Goal: Task Accomplishment & Management: Manage account settings

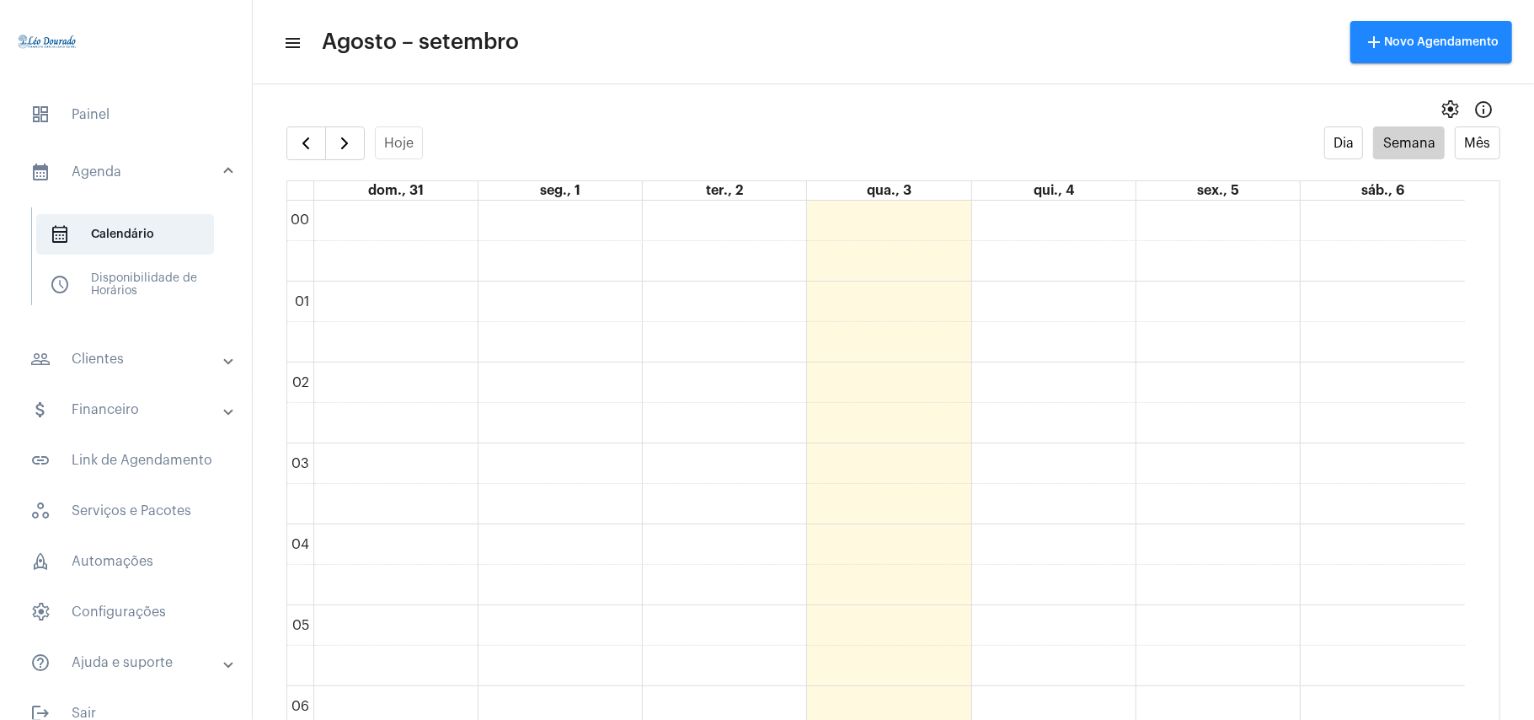
scroll to position [1389, 0]
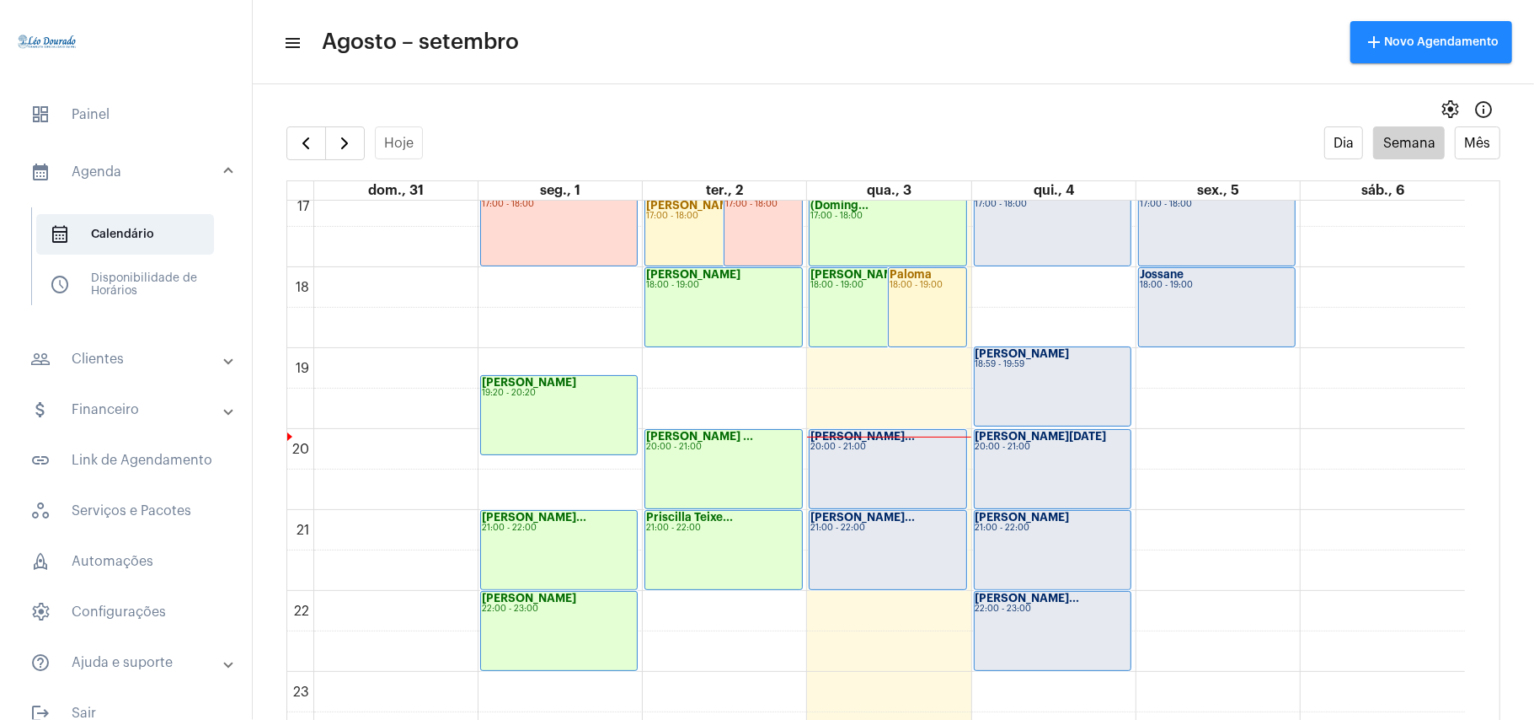
click at [883, 462] on div "André Luís Faus... 20:00 - 21:00" at bounding box center [888, 469] width 156 height 78
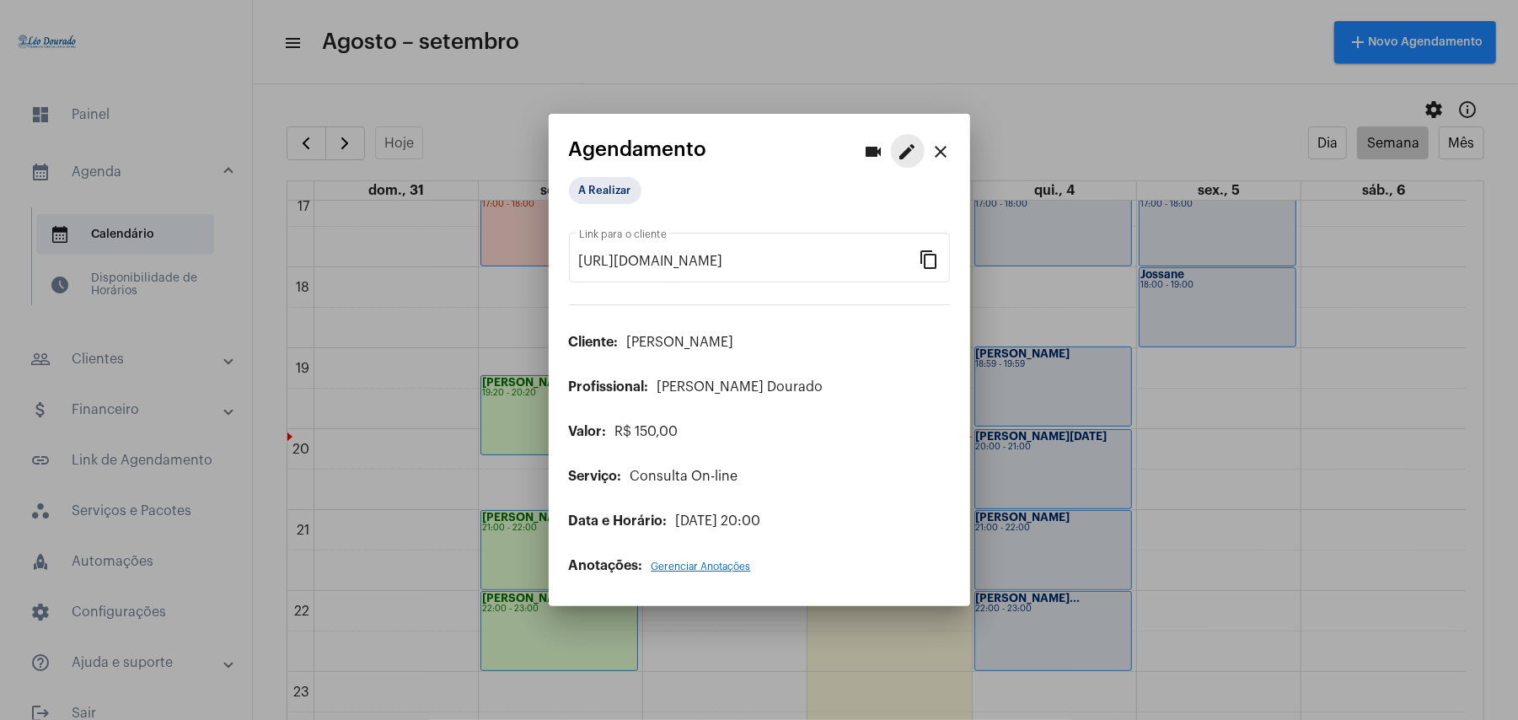
click at [903, 153] on mat-icon "edit" at bounding box center [907, 152] width 20 height 20
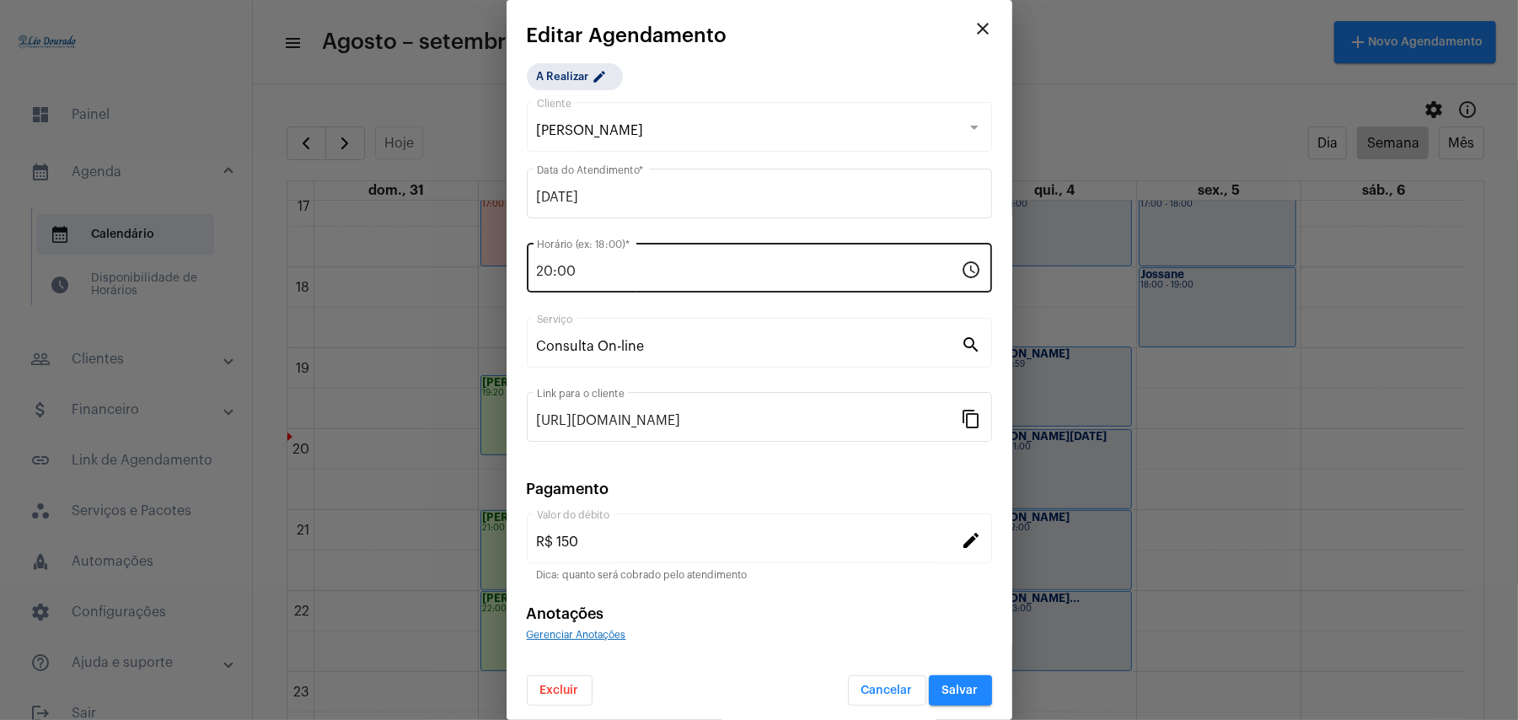
click at [602, 264] on div "20:00 Horário (ex: 18:00) *" at bounding box center [749, 265] width 425 height 53
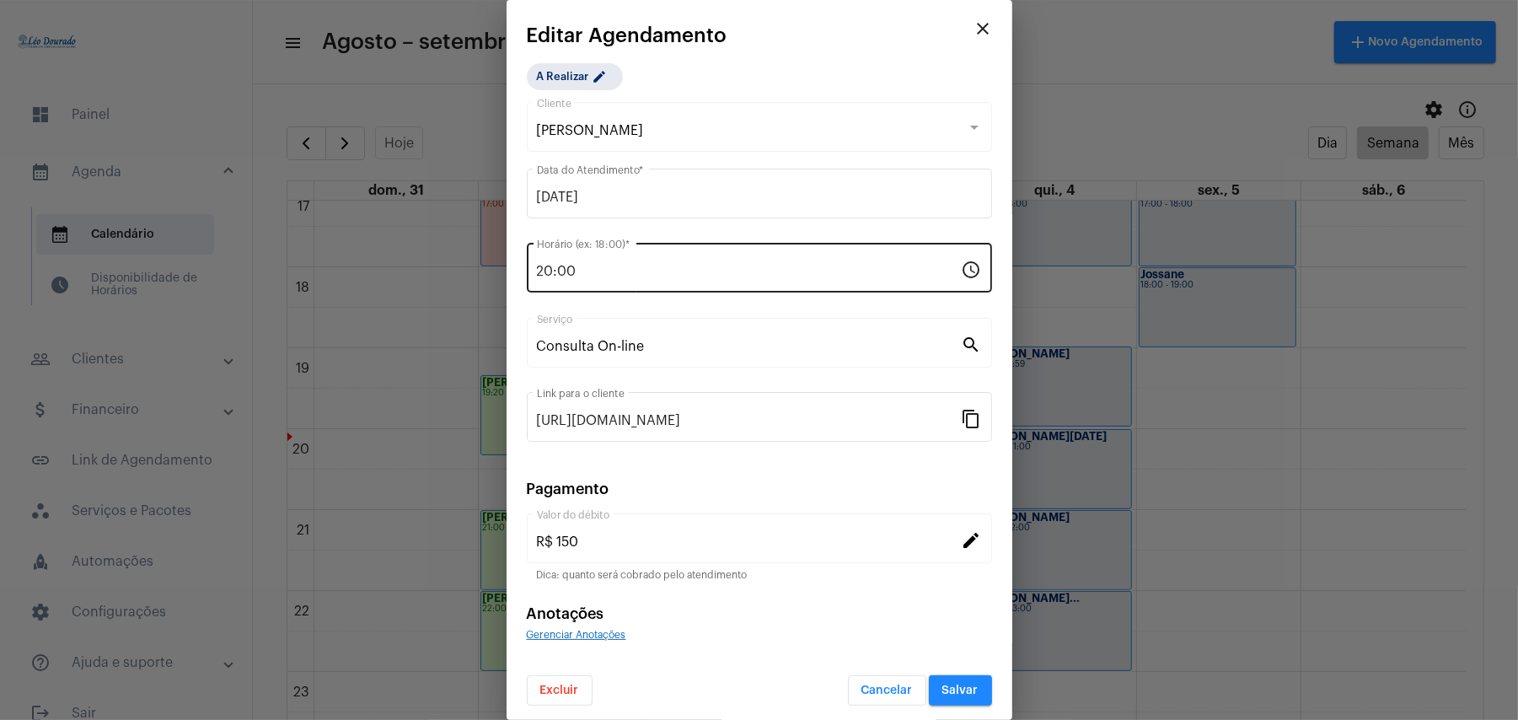
click at [602, 264] on div "20:00 Horário (ex: 18:00) *" at bounding box center [749, 265] width 425 height 53
click at [541, 271] on input "20:00" at bounding box center [749, 271] width 425 height 15
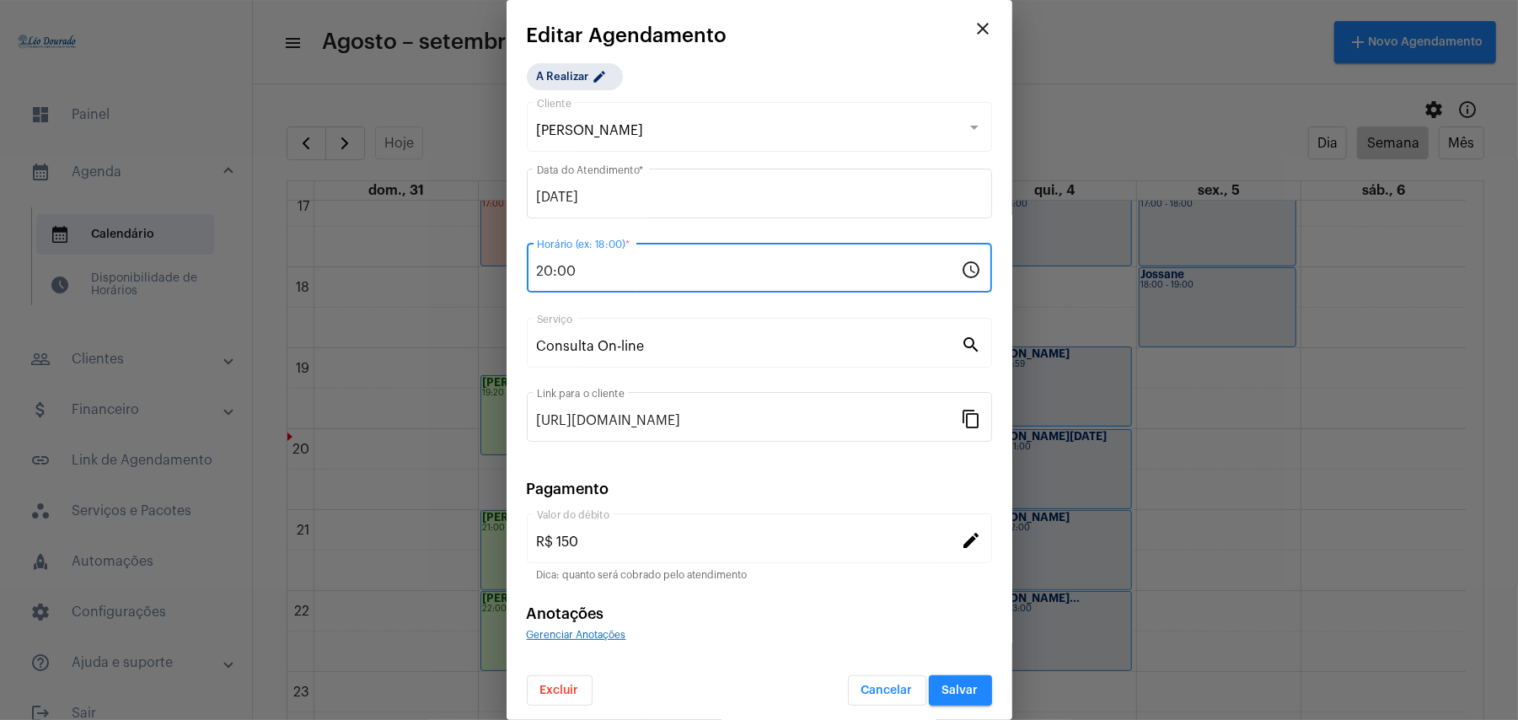
click at [541, 271] on input "20:00" at bounding box center [749, 271] width 425 height 15
type input "19:30"
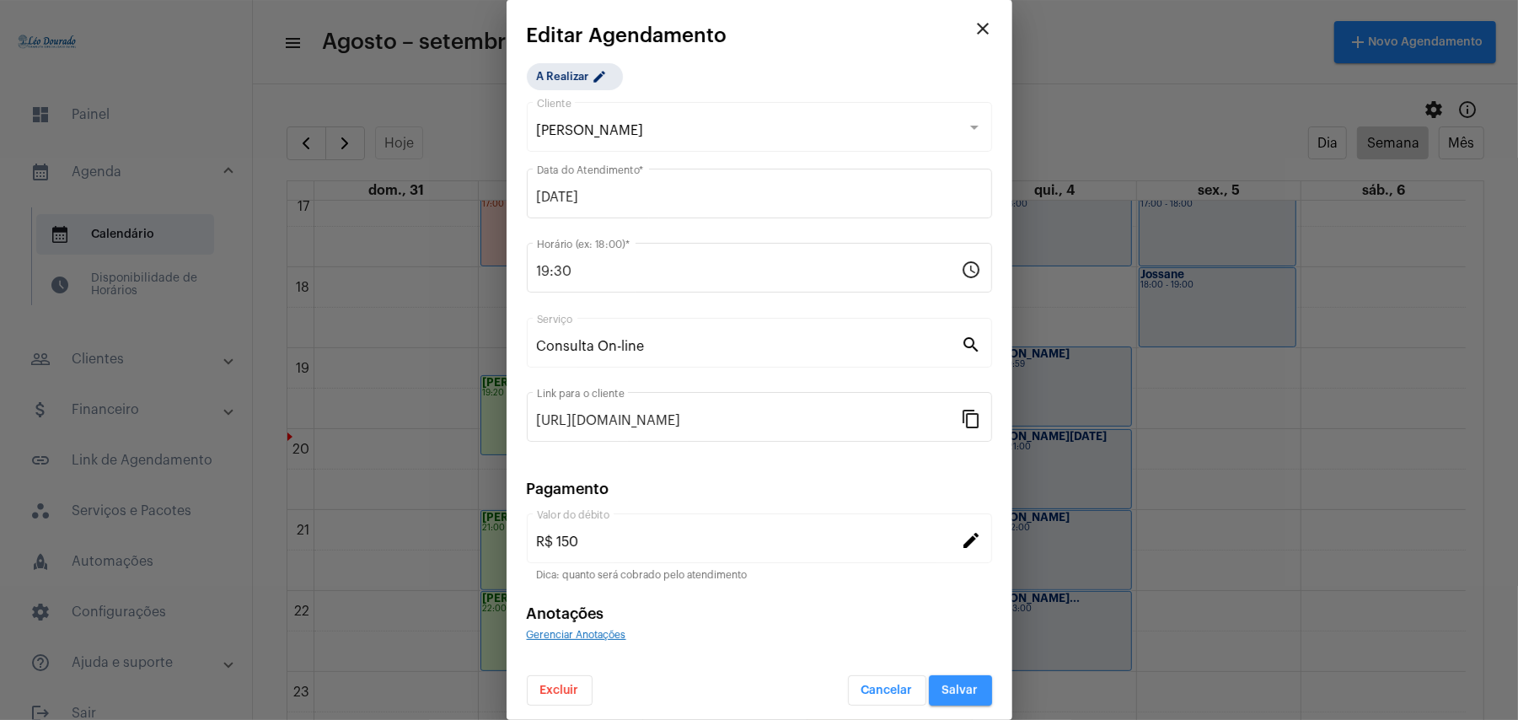
click at [952, 681] on button "Salvar" at bounding box center [960, 690] width 63 height 30
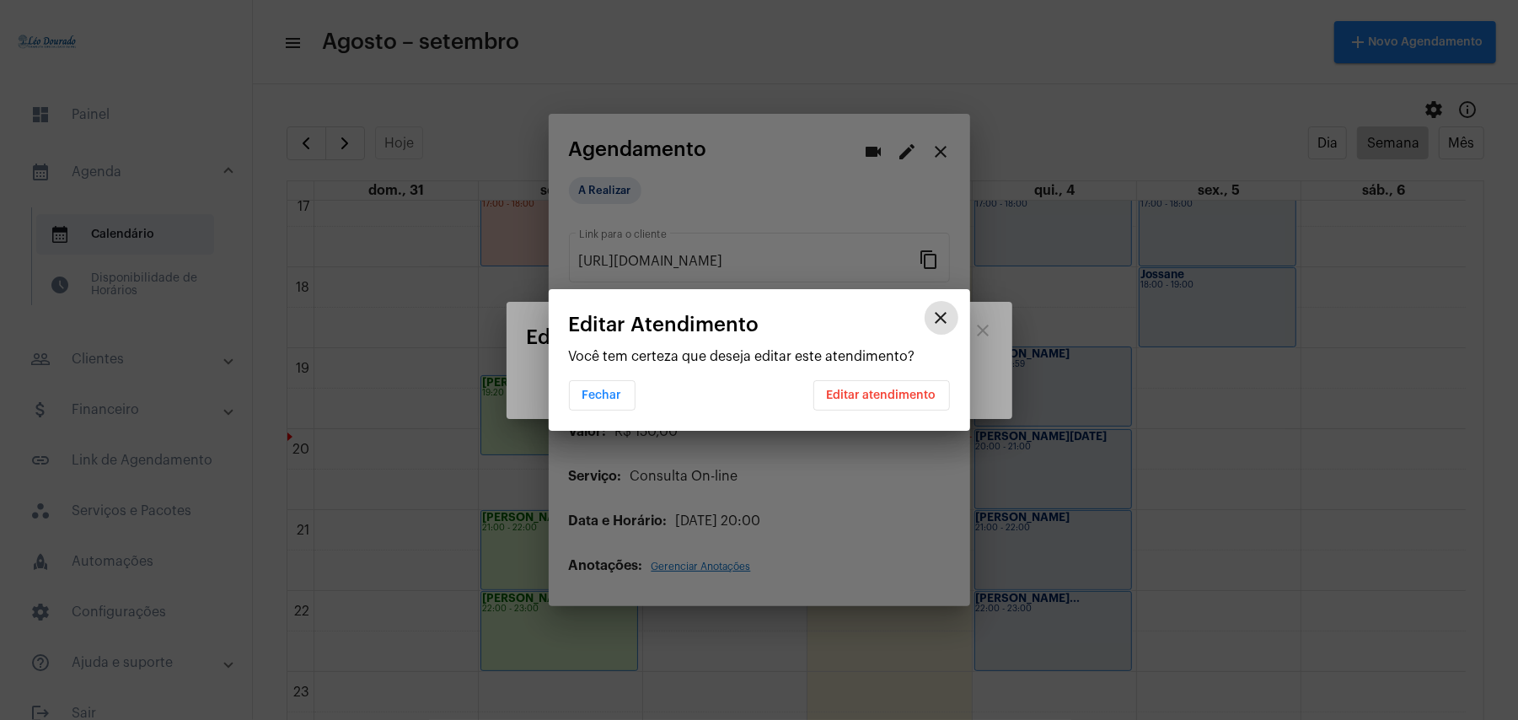
click at [868, 392] on span "Editar atendimento" at bounding box center [882, 395] width 110 height 12
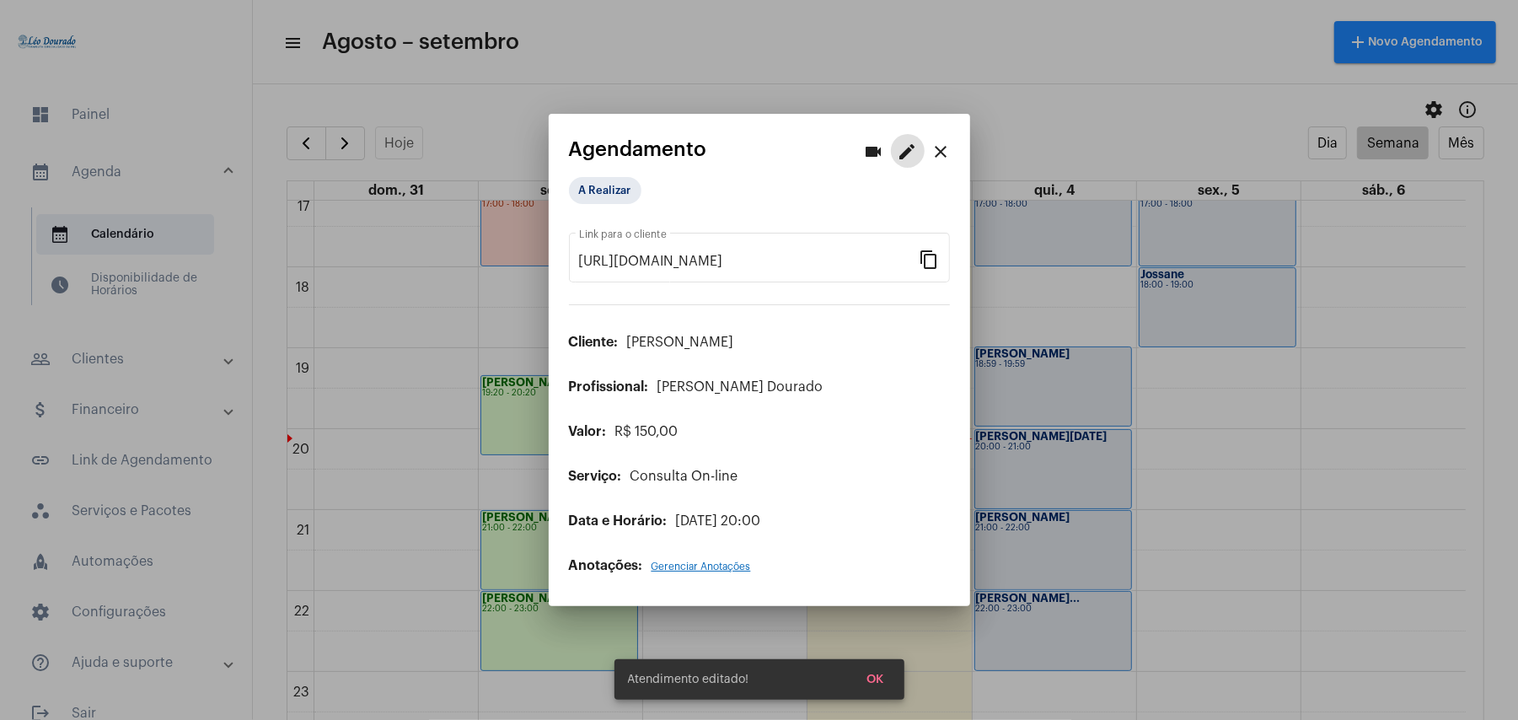
click at [942, 152] on mat-icon "close" at bounding box center [941, 152] width 20 height 20
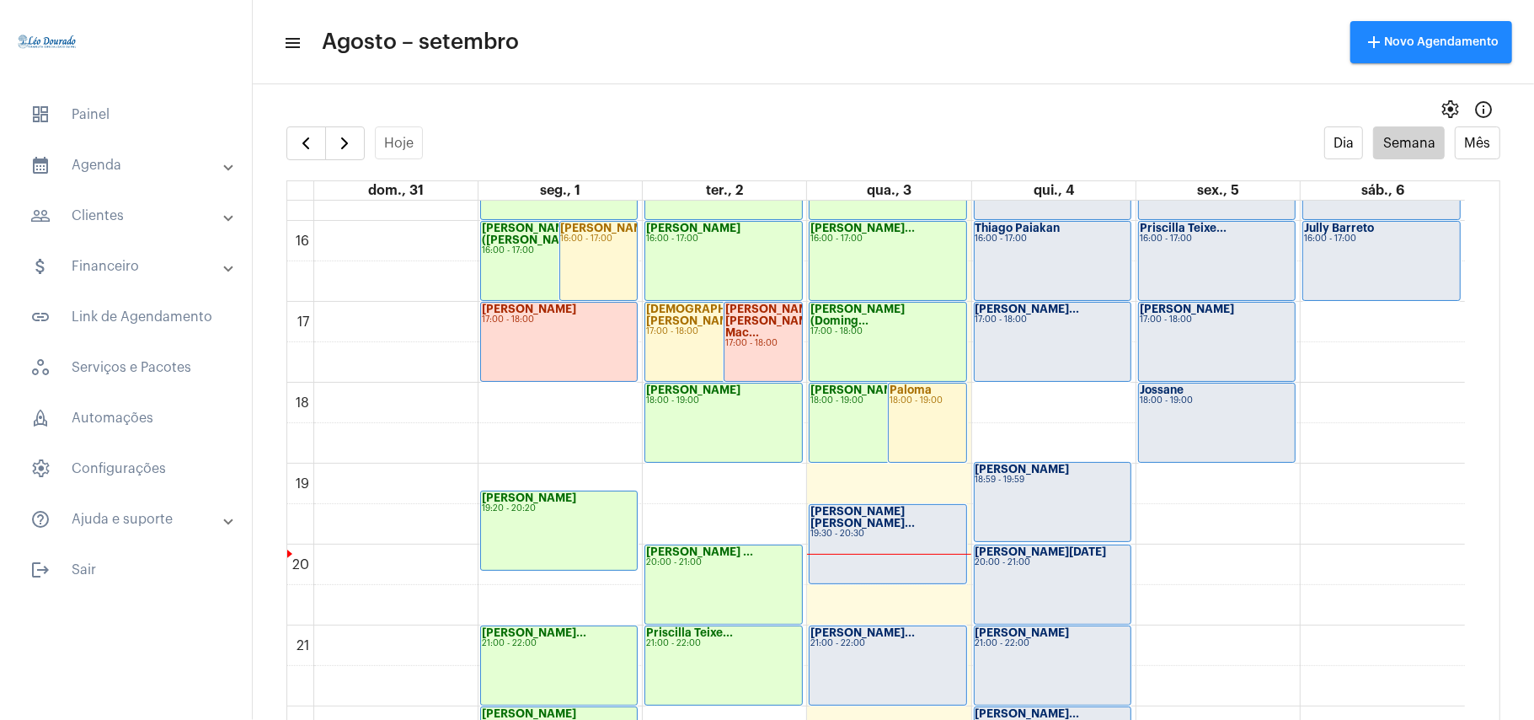
scroll to position [1389, 0]
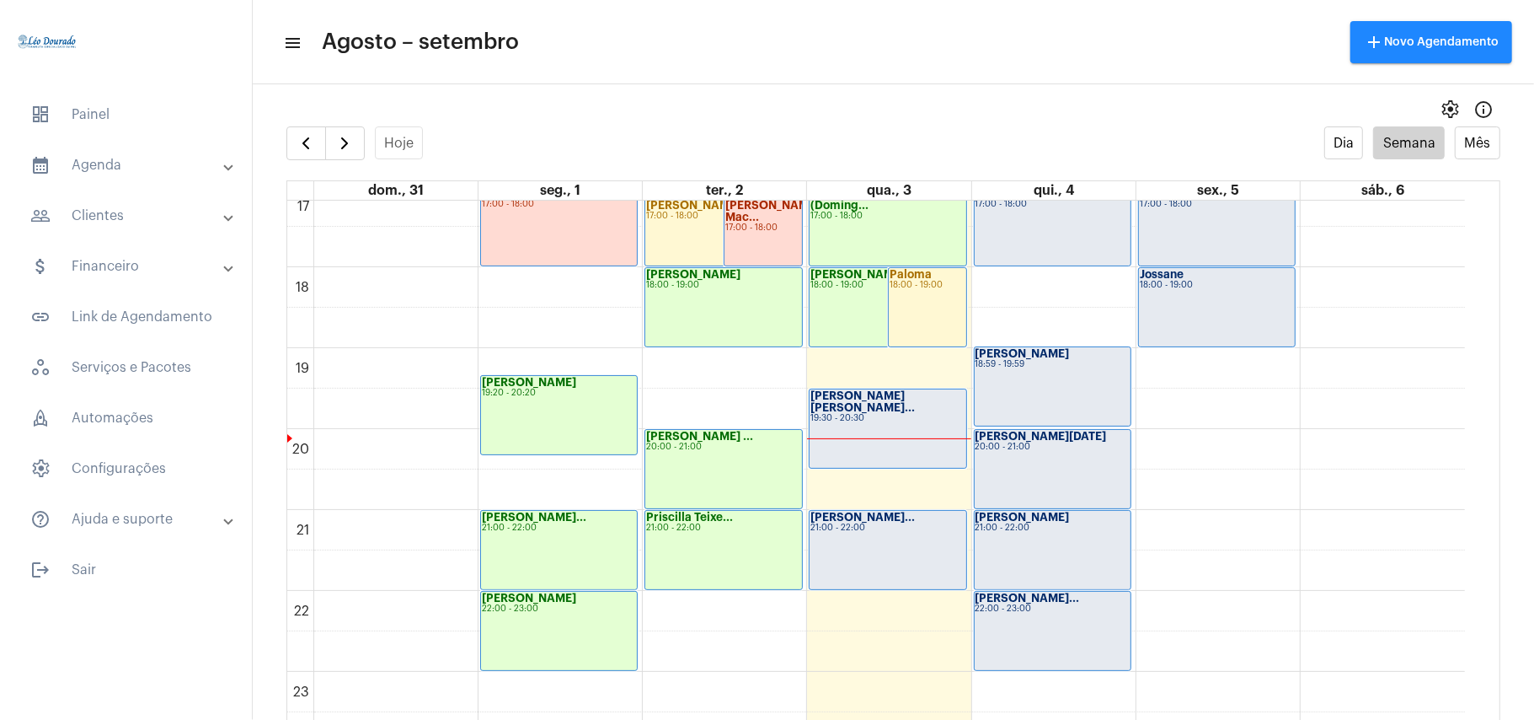
click at [921, 546] on div "Daniele Melo Li... 21:00 - 22:00" at bounding box center [888, 550] width 156 height 78
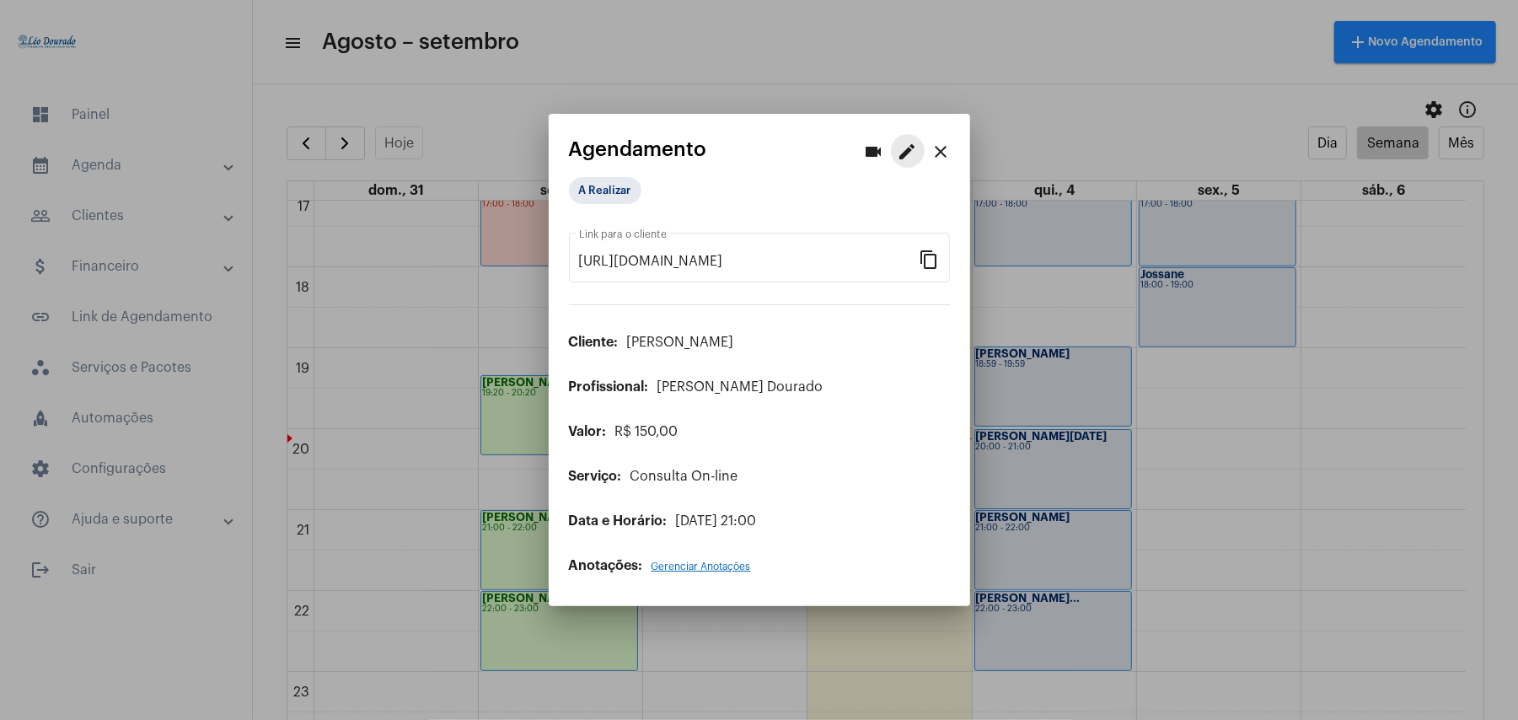
click at [901, 153] on mat-icon "edit" at bounding box center [907, 152] width 20 height 20
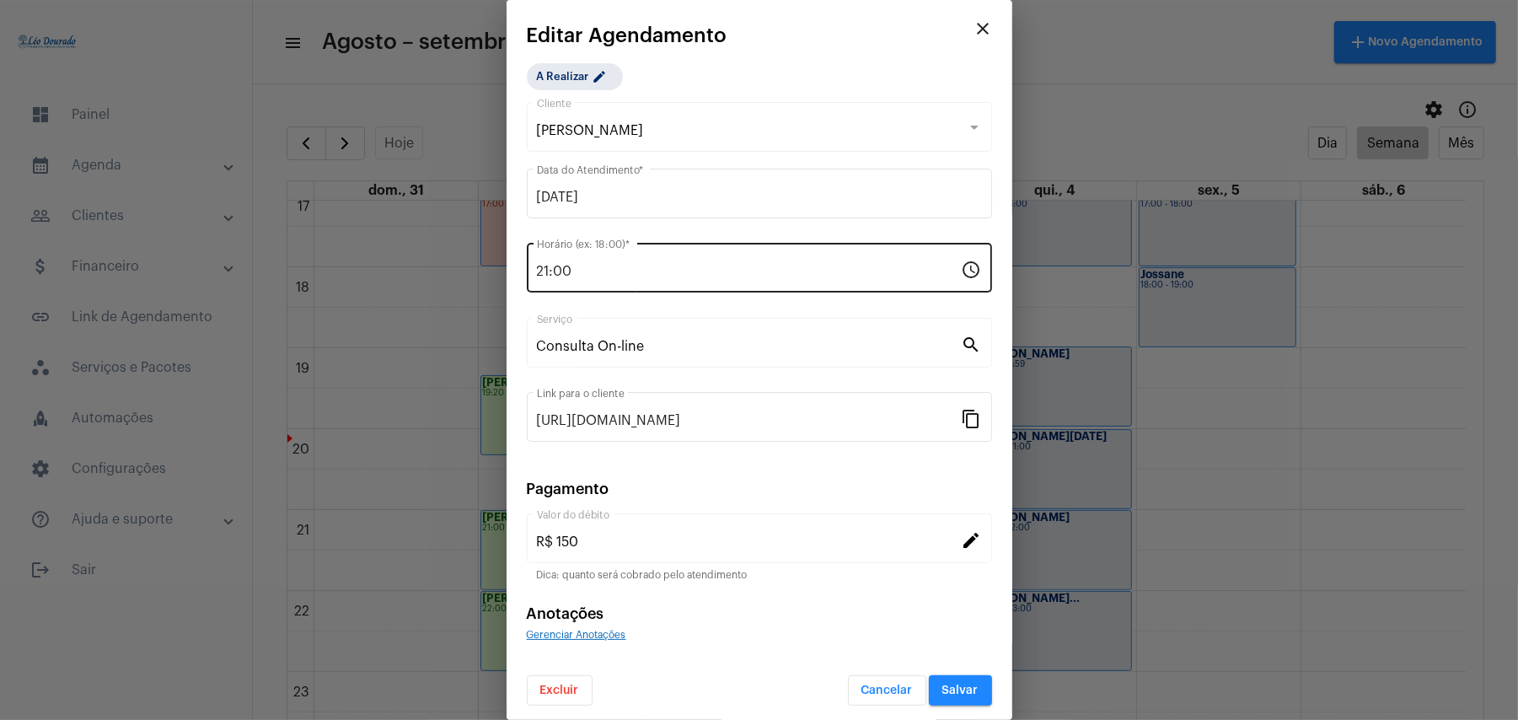
click at [682, 281] on div "21:00 Horário (ex: 18:00) *" at bounding box center [749, 265] width 425 height 53
click at [602, 271] on input "21:00" at bounding box center [749, 271] width 425 height 15
type input "20:30"
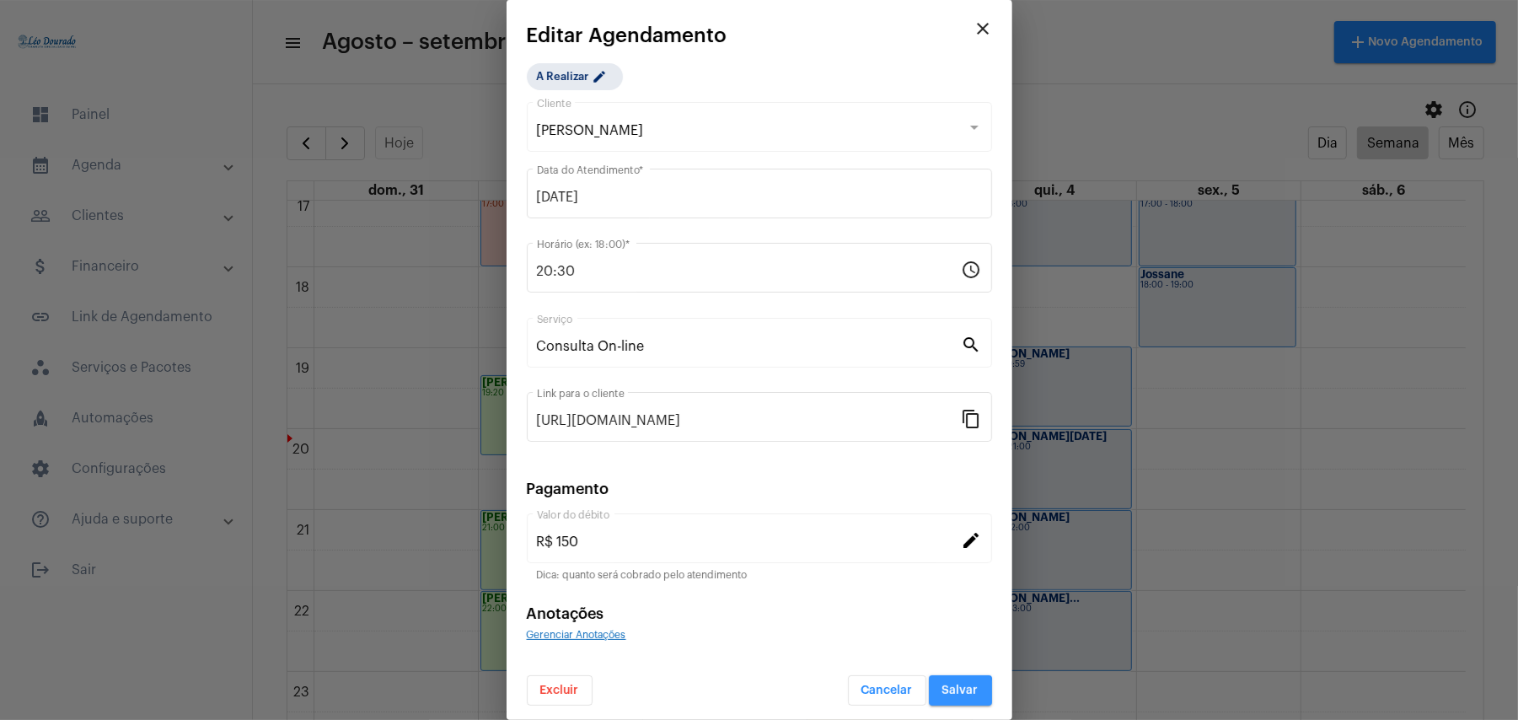
click at [942, 693] on span "Salvar" at bounding box center [960, 690] width 36 height 12
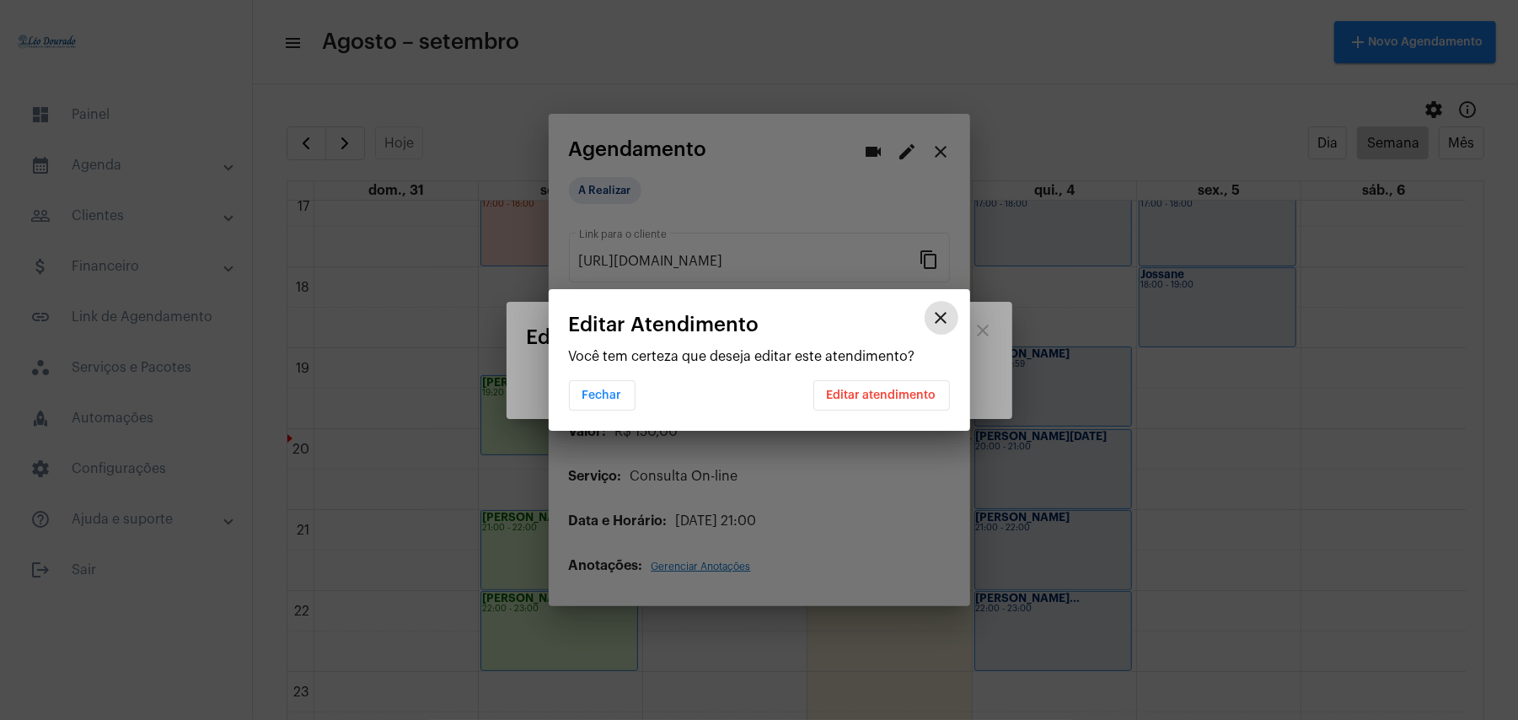
click at [890, 399] on span "Editar atendimento" at bounding box center [882, 395] width 110 height 12
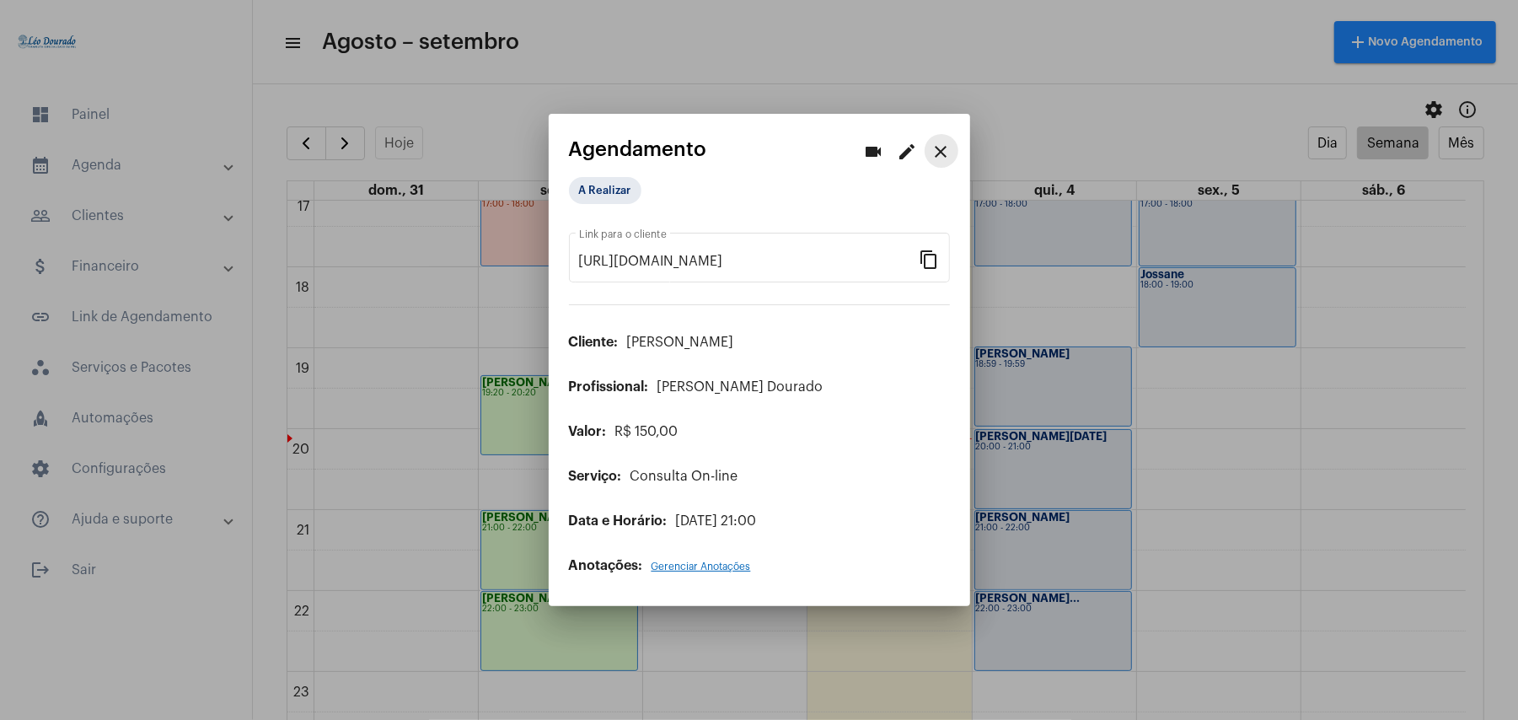
click at [947, 145] on mat-icon "close" at bounding box center [941, 152] width 20 height 20
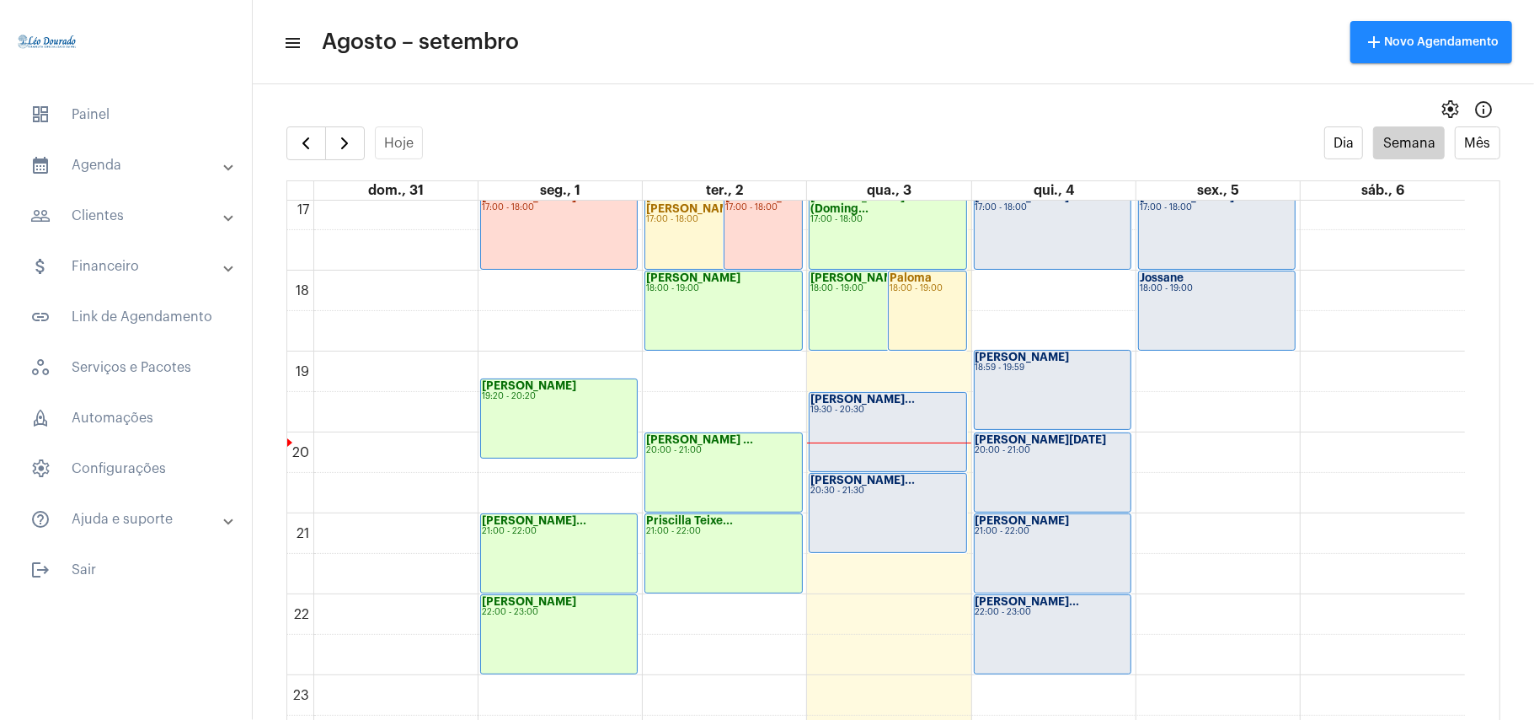
scroll to position [1389, 0]
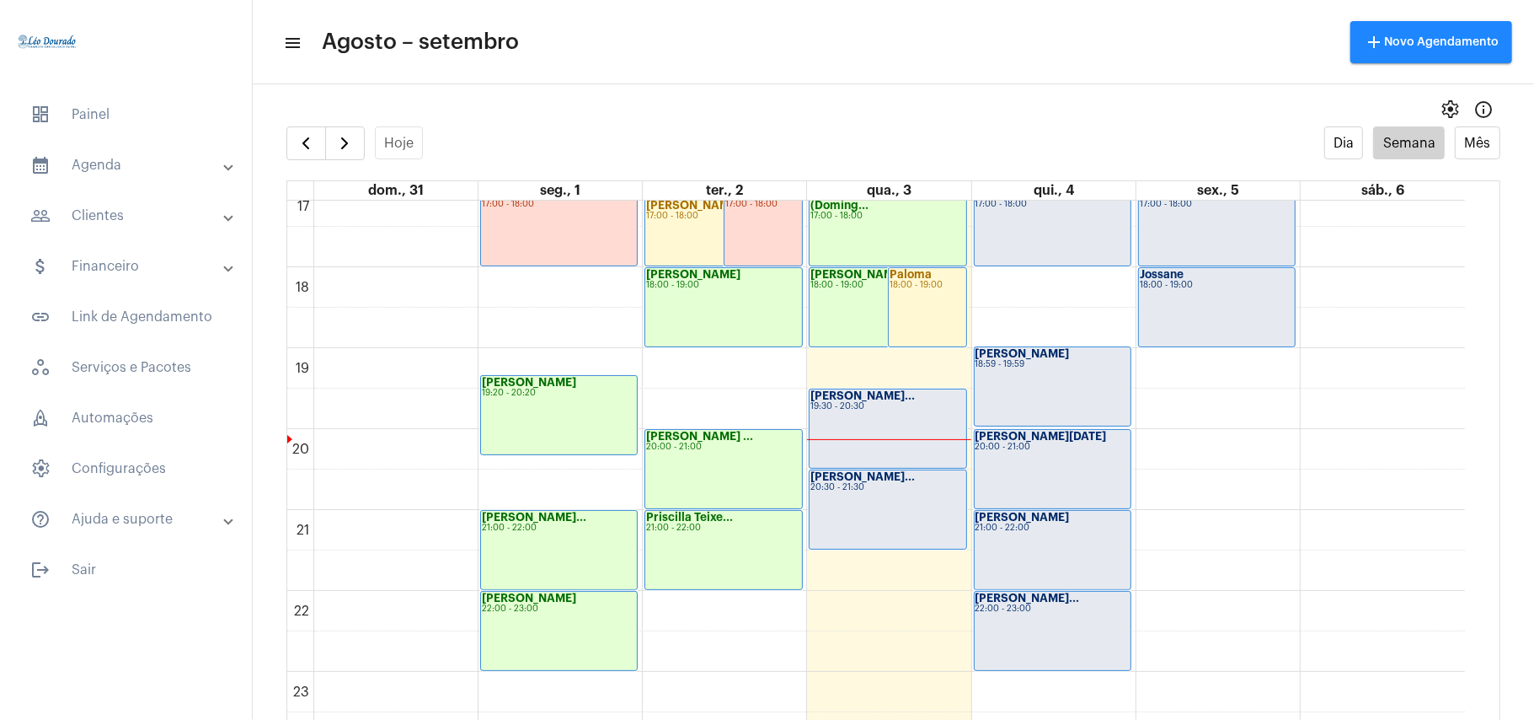
click at [894, 409] on div "19:30 - 20:30" at bounding box center [888, 406] width 154 height 9
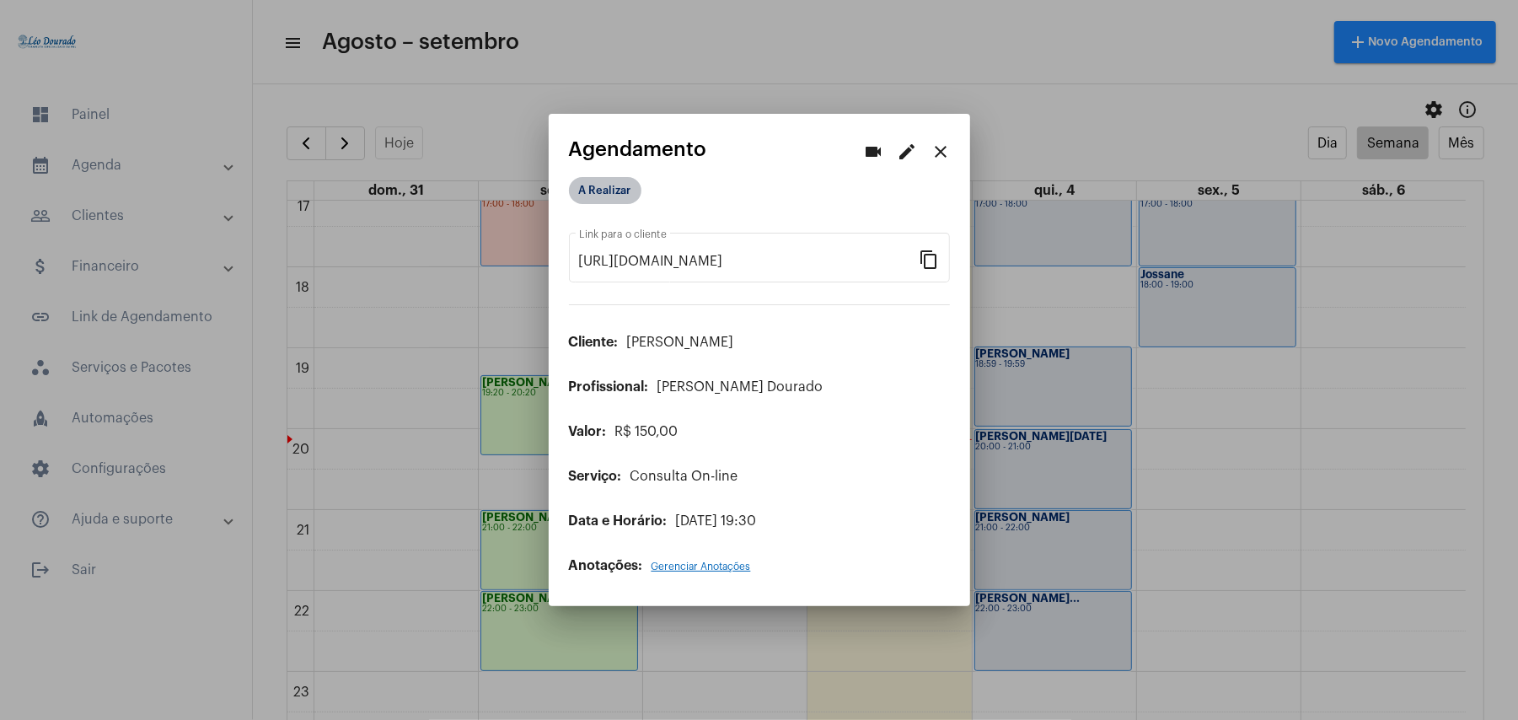
click at [622, 187] on mat-chip "A Realizar" at bounding box center [605, 190] width 72 height 27
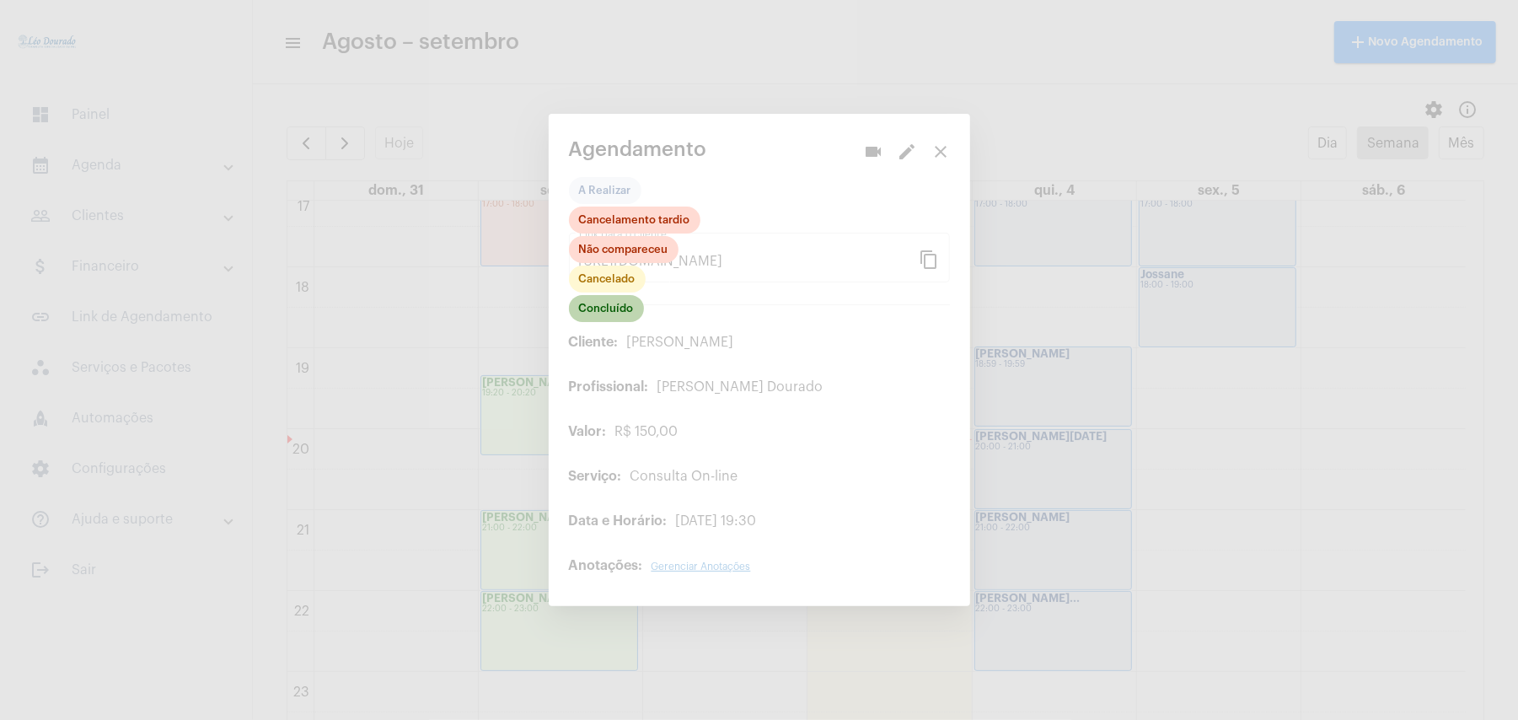
click at [611, 310] on mat-chip "Concluído" at bounding box center [606, 308] width 75 height 27
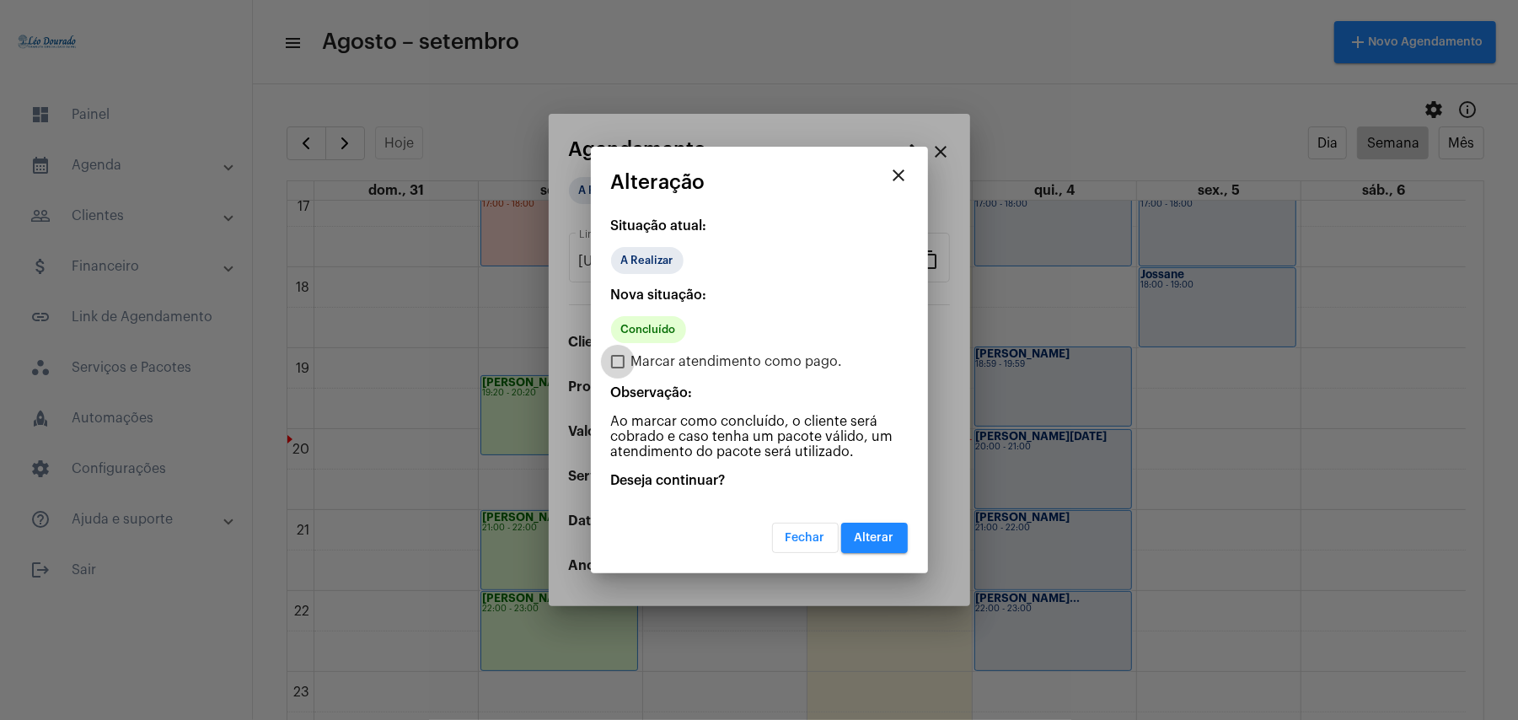
click at [614, 365] on span at bounding box center [617, 361] width 13 height 13
click at [617, 368] on input "Marcar atendimento como pago." at bounding box center [617, 368] width 1 height 1
checkbox input "true"
click at [885, 533] on span "Alterar" at bounding box center [874, 538] width 40 height 12
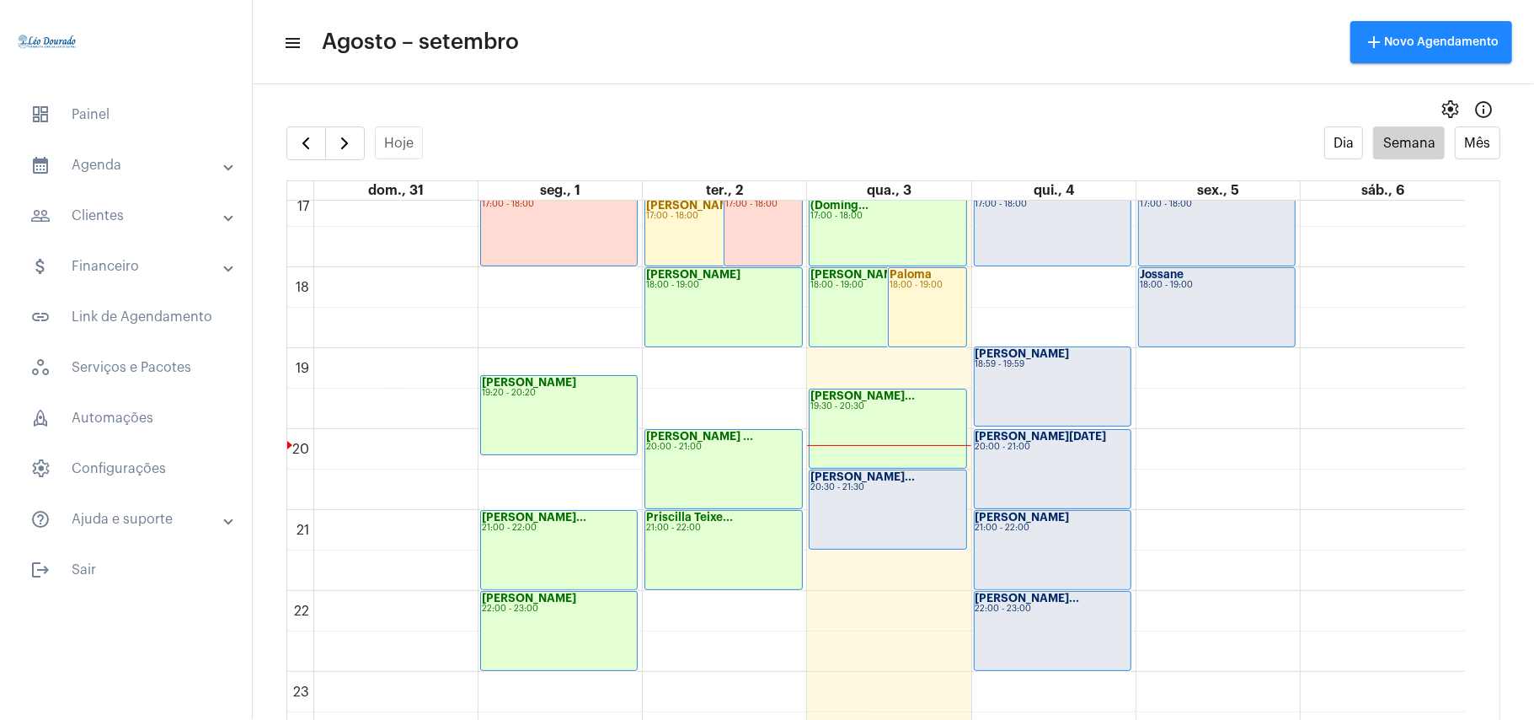
click at [721, 47] on mat-toolbar-row "menu Agosto – setembro add Novo Agendamento" at bounding box center [894, 42] width 1282 height 54
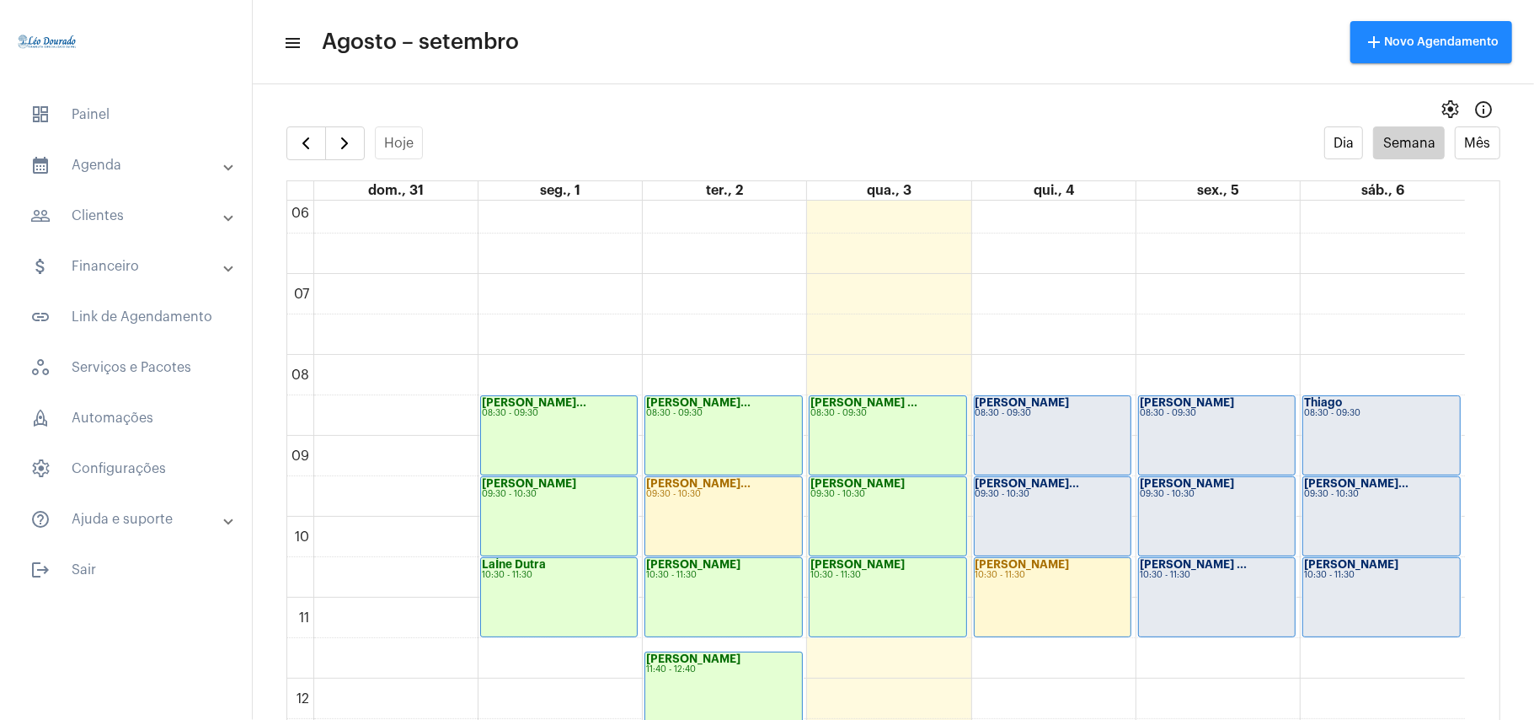
scroll to position [490, 0]
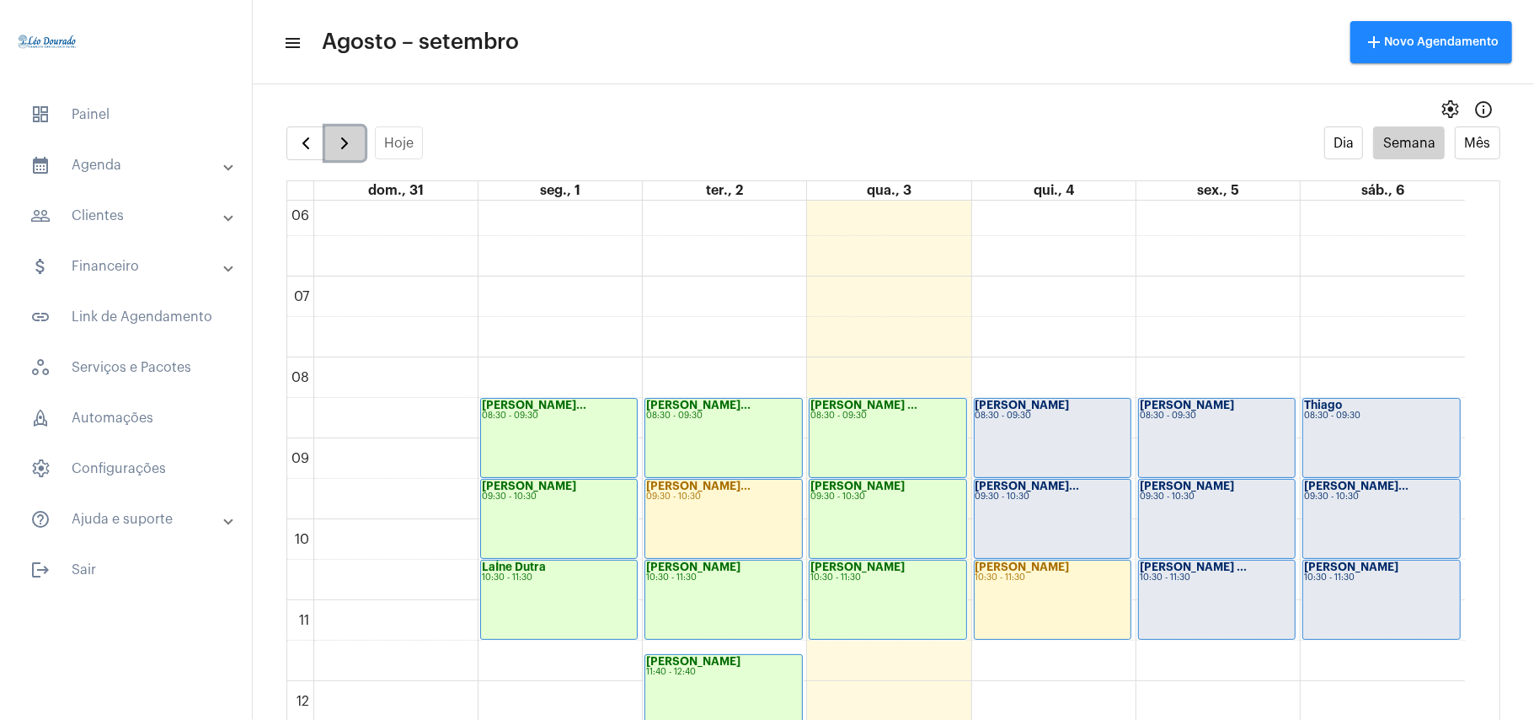
click at [354, 140] on span "button" at bounding box center [345, 143] width 20 height 20
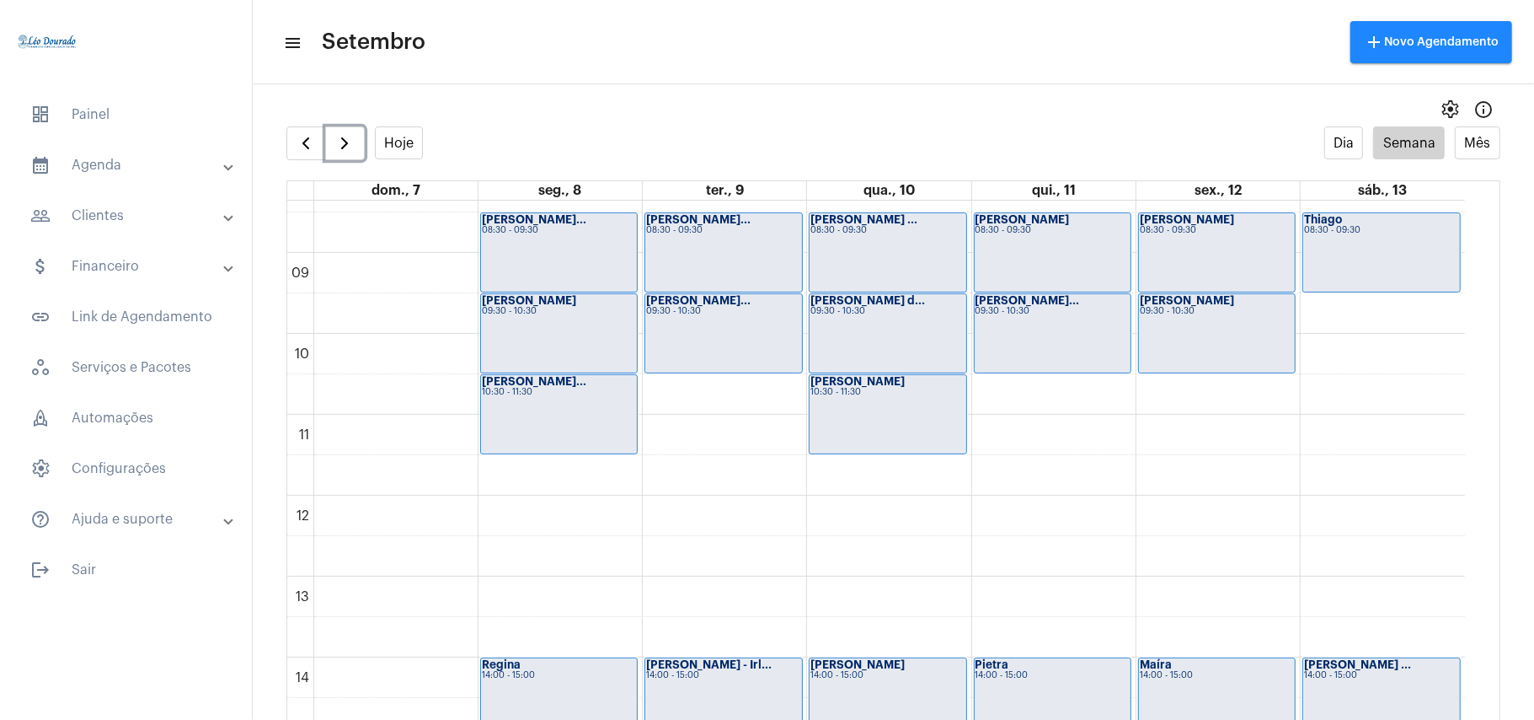
scroll to position [712, 0]
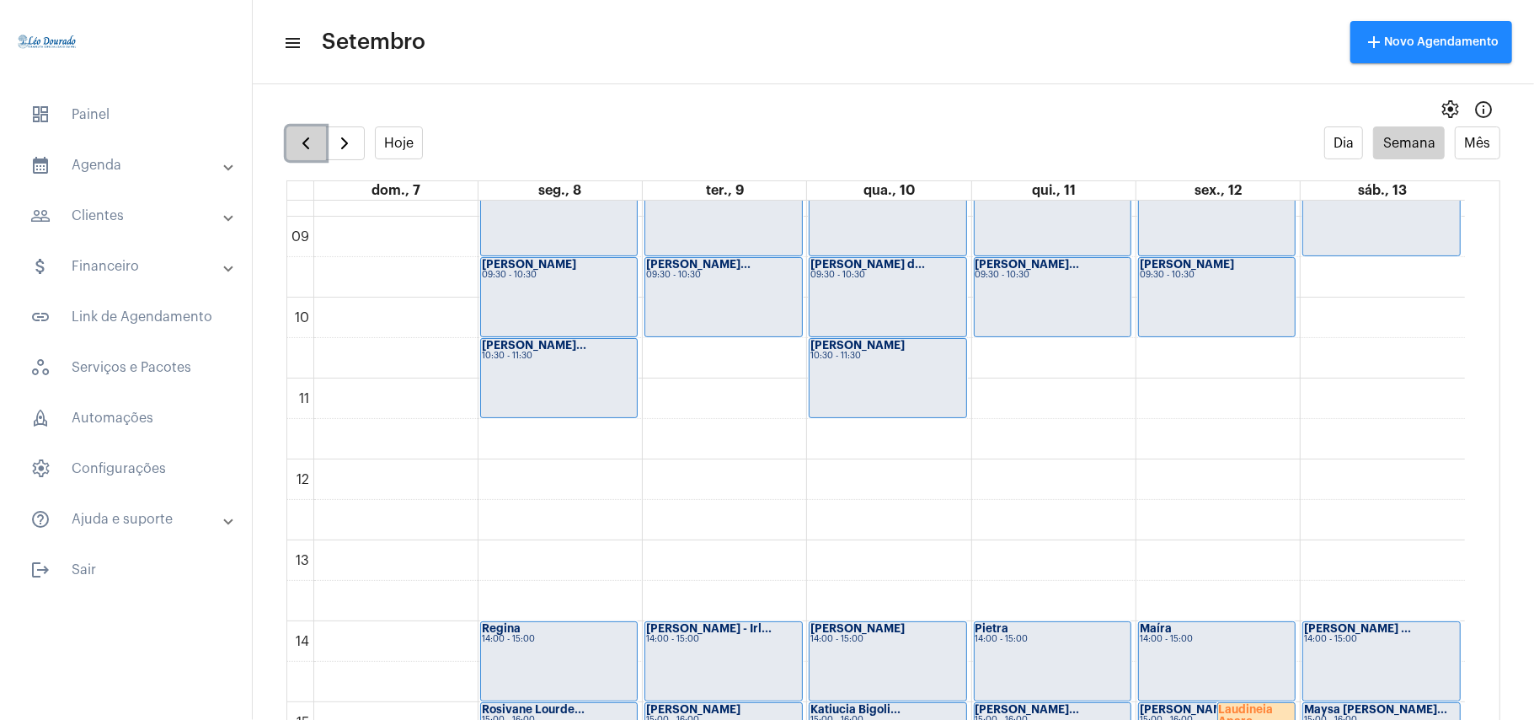
click at [297, 145] on span "button" at bounding box center [306, 143] width 20 height 20
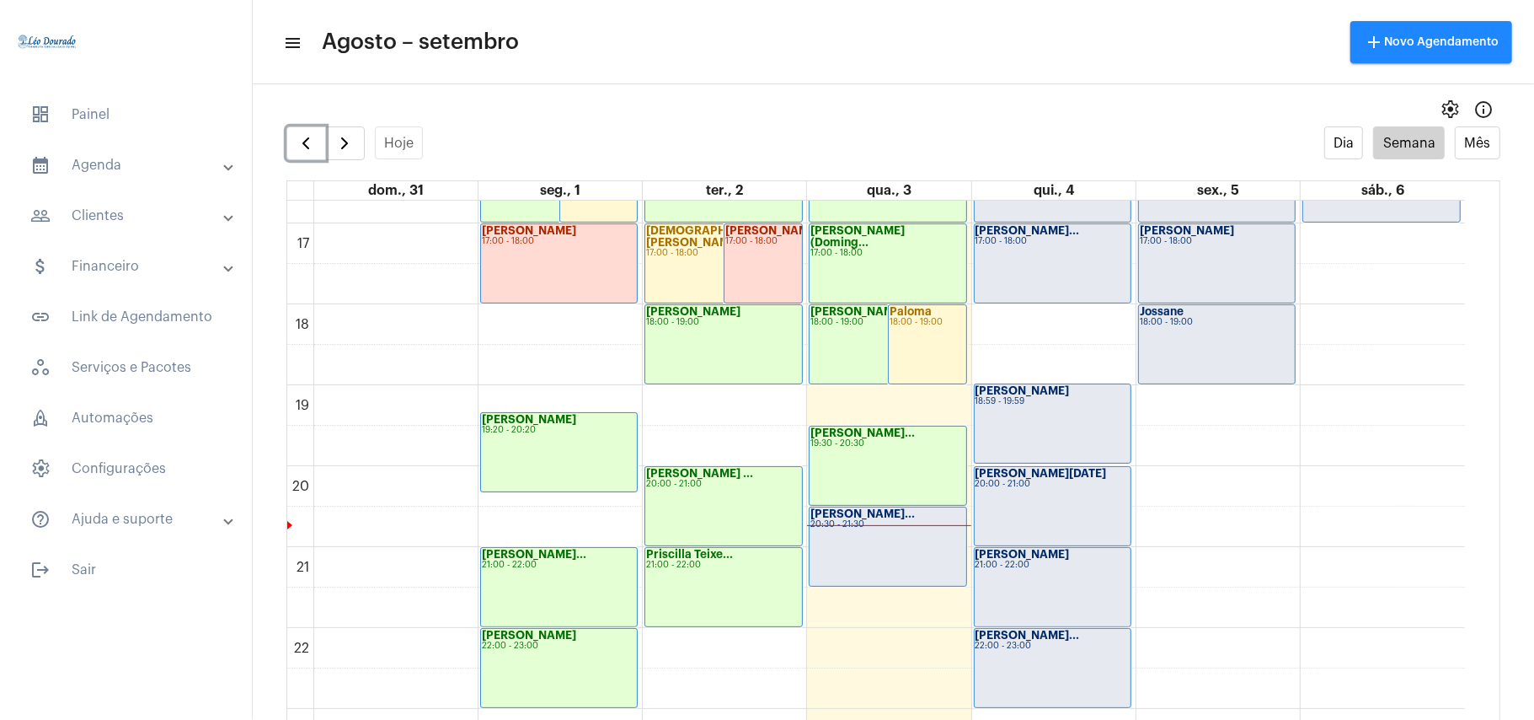
scroll to position [1389, 0]
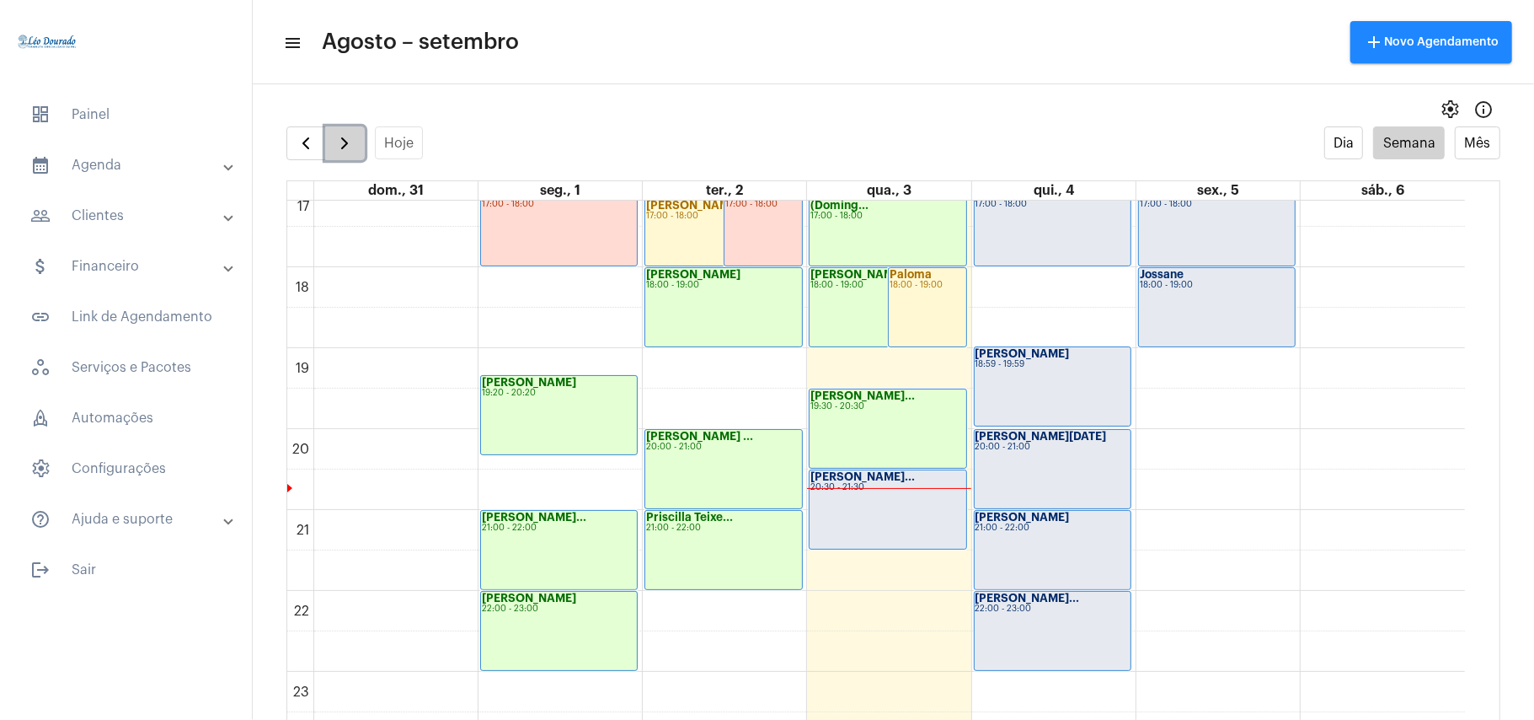
click at [334, 150] on button "button" at bounding box center [345, 143] width 40 height 34
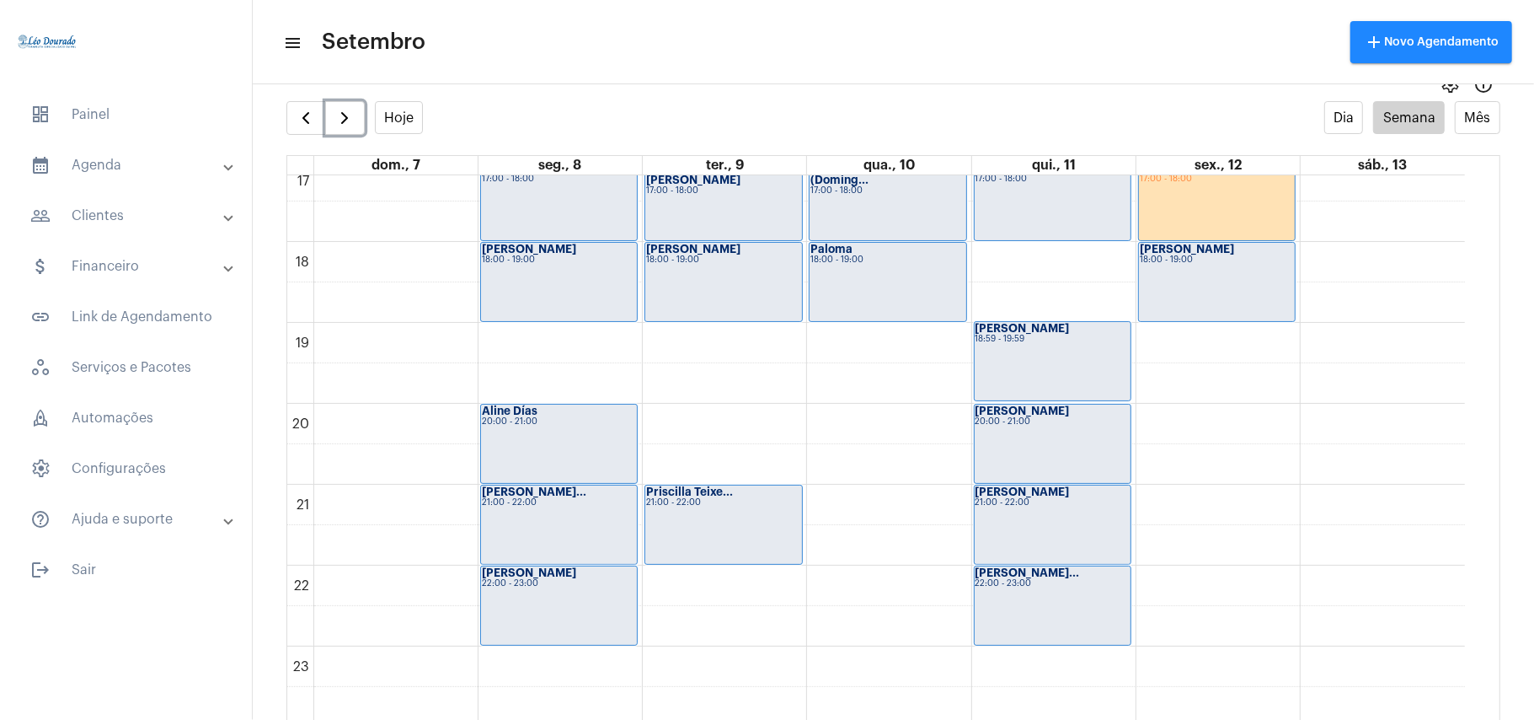
scroll to position [34, 0]
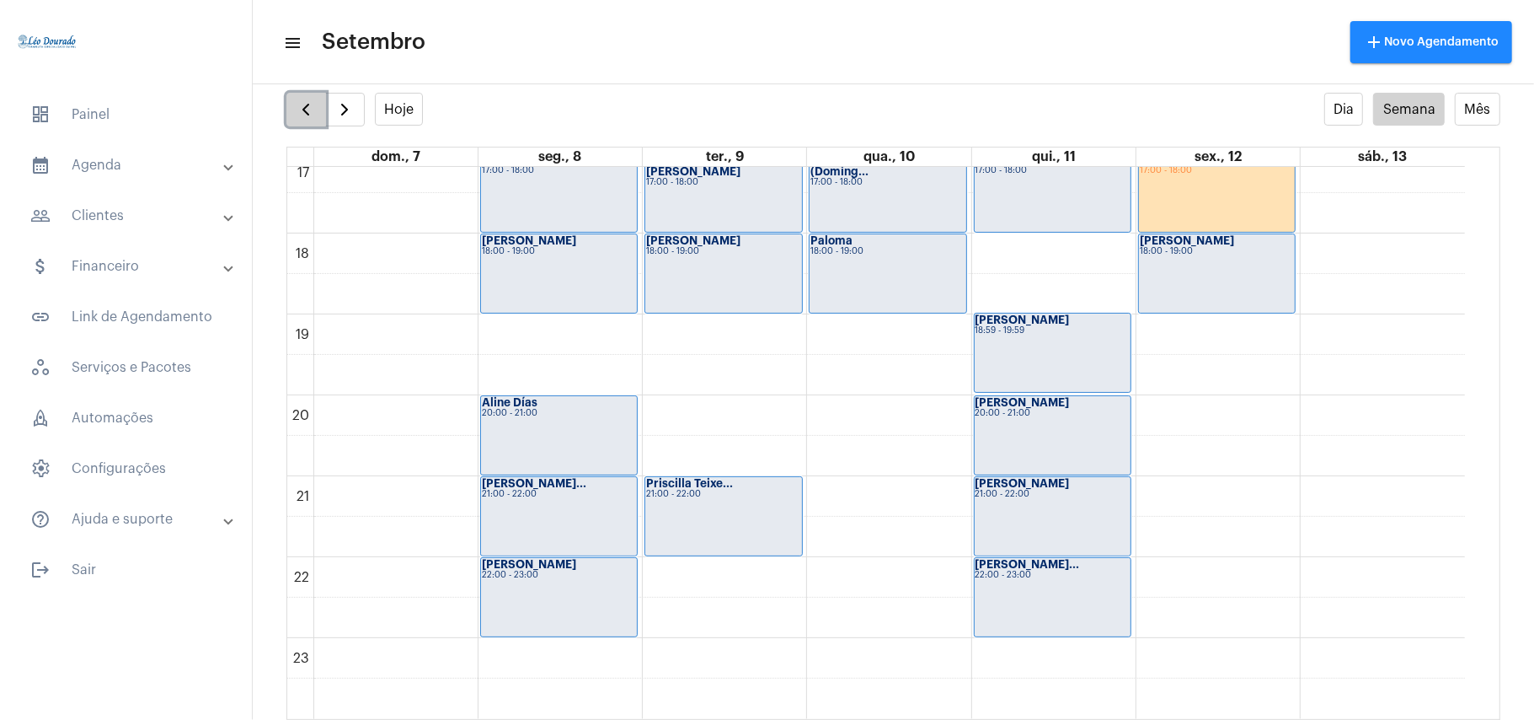
click at [300, 110] on span "button" at bounding box center [306, 109] width 20 height 20
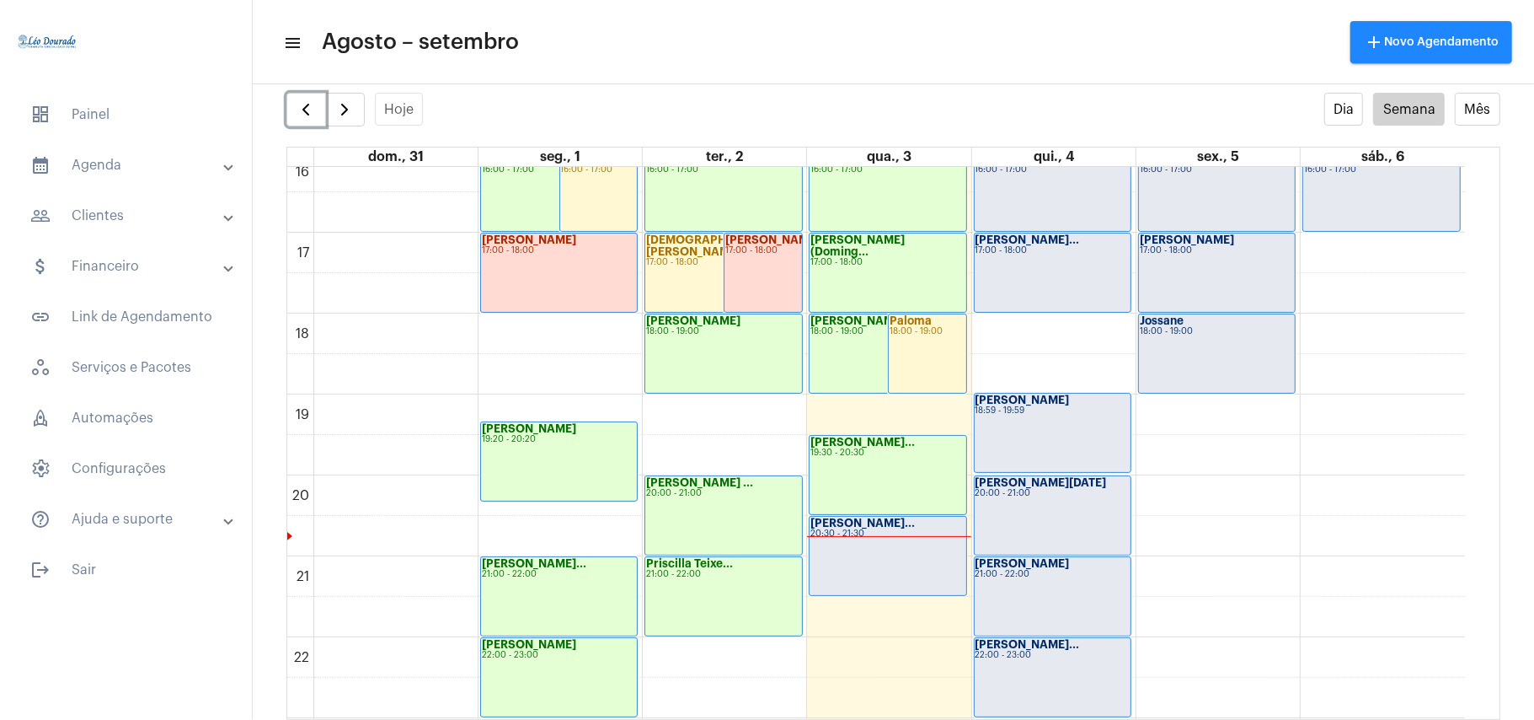
scroll to position [1277, 0]
